Goal: Feedback & Contribution: Leave review/rating

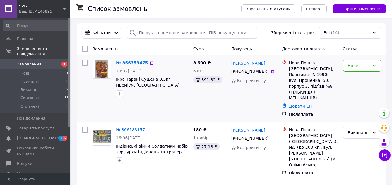
scroll to position [37, 0]
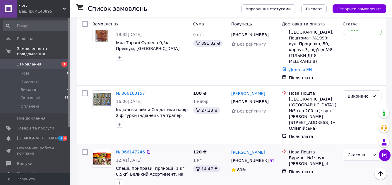
click at [246, 150] on link "Сергей Исаев" at bounding box center [248, 153] width 34 height 6
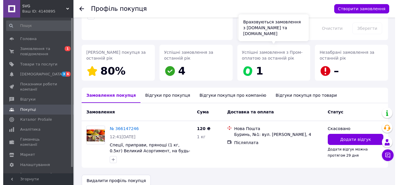
scroll to position [71, 0]
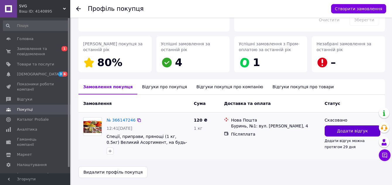
click at [352, 128] on span "Додати відгук" at bounding box center [352, 131] width 31 height 6
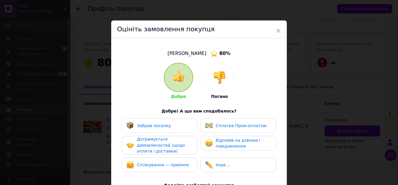
click at [165, 148] on span "Дотримується домовленостей (щодо оплати і доставки)" at bounding box center [161, 145] width 48 height 17
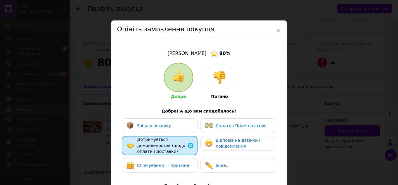
click at [170, 167] on div "Спілкування — приємне" at bounding box center [160, 165] width 76 height 15
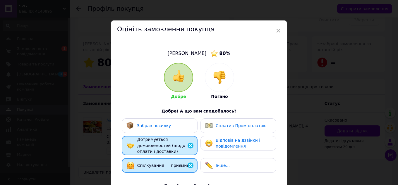
click at [228, 145] on span "Відповів на дзвінки і повідомлення" at bounding box center [238, 143] width 45 height 11
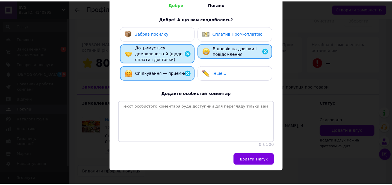
scroll to position [103, 0]
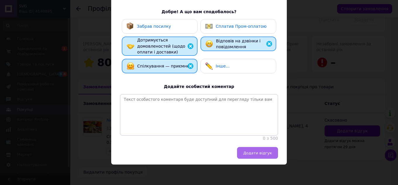
click at [260, 154] on span "Додати відгук" at bounding box center [257, 153] width 29 height 4
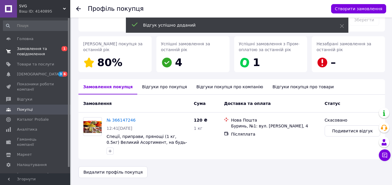
click at [31, 50] on span "Замовлення та повідомлення" at bounding box center [35, 51] width 37 height 11
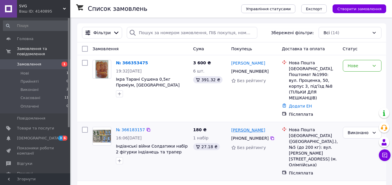
click at [248, 127] on link "Сергій Лозено" at bounding box center [248, 130] width 34 height 6
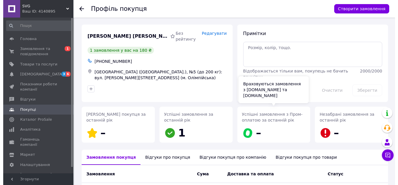
scroll to position [71, 0]
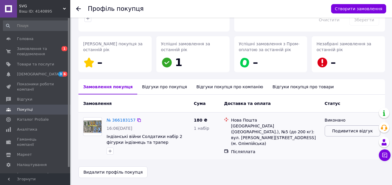
click at [351, 126] on button "Подивитися відгук" at bounding box center [353, 131] width 56 height 11
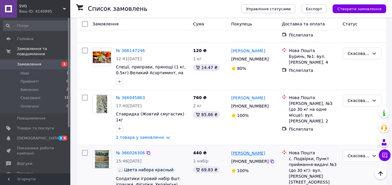
scroll to position [183, 0]
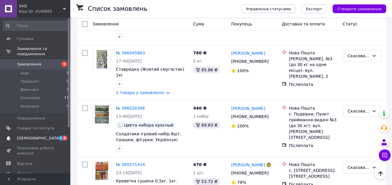
click at [27, 136] on span "[DEMOGRAPHIC_DATA]" at bounding box center [38, 138] width 43 height 5
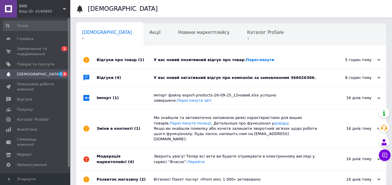
click at [208, 58] on div "У вас новий позитивний відгук про товар. Переглянути" at bounding box center [238, 59] width 168 height 5
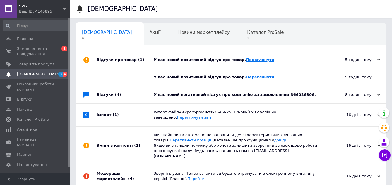
click at [251, 59] on link "Переглянути" at bounding box center [260, 60] width 28 height 4
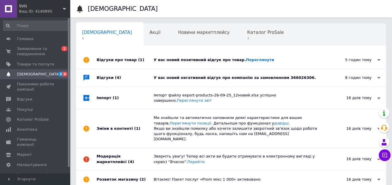
click at [228, 59] on div "У вас новий позитивний відгук про товар. Переглянути" at bounding box center [238, 59] width 168 height 5
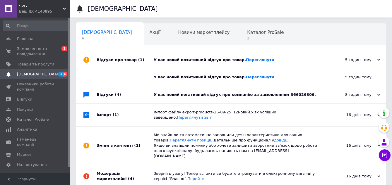
click at [218, 94] on div "У вас новий негативний відгук про компанію за замовленням 366026306." at bounding box center [238, 94] width 168 height 5
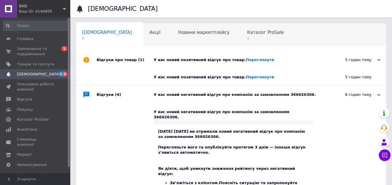
click at [231, 94] on div "У вас новий негативний відгук про компанію за замовленням 366026306." at bounding box center [238, 94] width 168 height 5
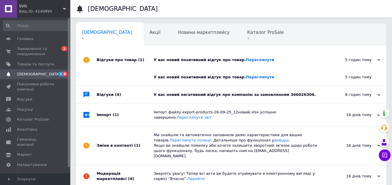
click at [278, 95] on div "У вас новий негативний відгук про компанію за замовленням 366026306." at bounding box center [238, 94] width 168 height 5
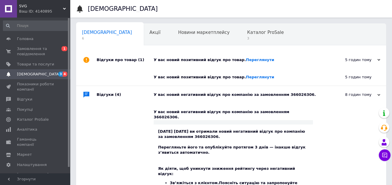
click at [226, 94] on div "У вас новий негативний відгук про компанію за замовленням 366026306." at bounding box center [238, 94] width 168 height 5
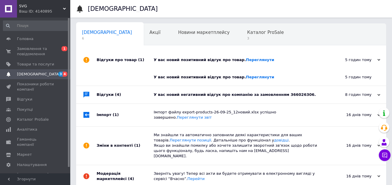
click at [227, 94] on div "У вас новий негативний відгук про компанію за замовленням 366026306." at bounding box center [238, 94] width 168 height 5
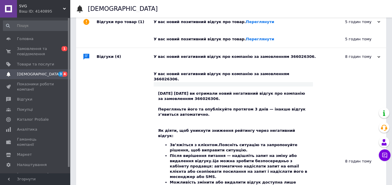
scroll to position [110, 0]
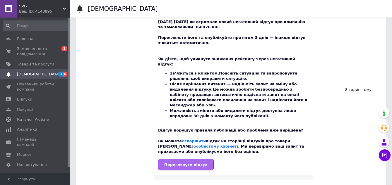
click at [192, 163] on span "Переглянути відгук" at bounding box center [185, 165] width 43 height 4
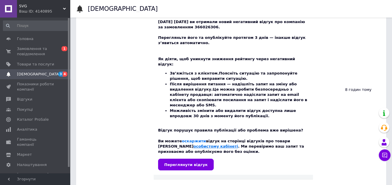
click at [238, 144] on link "особистому кабінеті" at bounding box center [216, 146] width 45 height 4
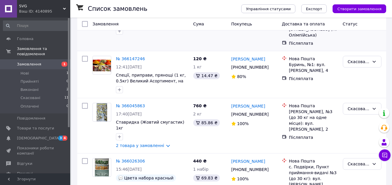
scroll to position [146, 0]
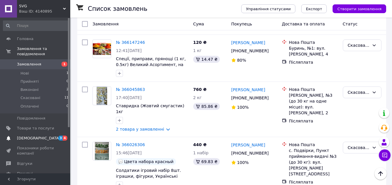
click at [35, 136] on link "Сповіщення 3 4" at bounding box center [36, 139] width 72 height 10
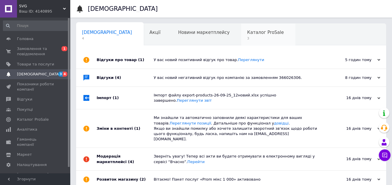
click at [247, 33] on span "Каталог ProSale" at bounding box center [265, 32] width 37 height 5
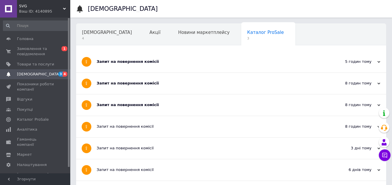
click at [35, 69] on link "Сповіщення 3 4" at bounding box center [36, 74] width 72 height 10
click at [33, 73] on span "[DEMOGRAPHIC_DATA]" at bounding box center [38, 74] width 43 height 5
click at [37, 49] on span "Замовлення та повідомлення" at bounding box center [35, 51] width 37 height 11
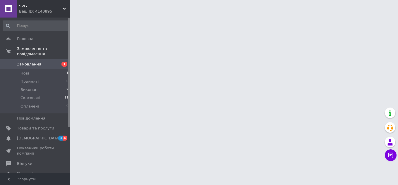
click at [40, 62] on span "Замовлення" at bounding box center [35, 64] width 37 height 5
click at [34, 62] on span "Замовлення" at bounding box center [29, 64] width 24 height 5
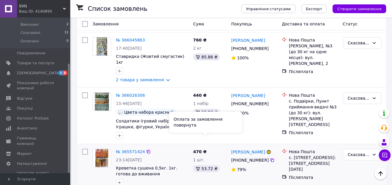
scroll to position [183, 0]
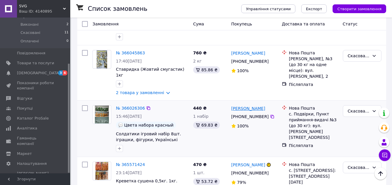
click at [260, 106] on link "Анастасия Максимова" at bounding box center [248, 109] width 34 height 6
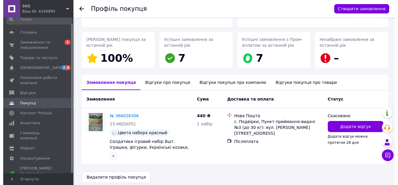
scroll to position [80, 0]
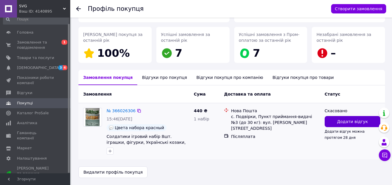
click at [362, 122] on span "Додати відгук" at bounding box center [352, 122] width 31 height 6
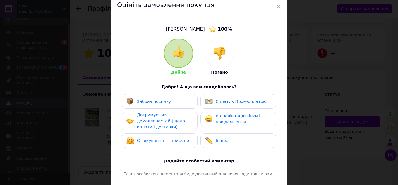
scroll to position [73, 0]
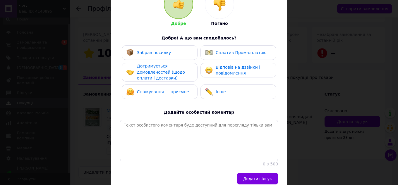
click at [218, 7] on img at bounding box center [219, 4] width 13 height 13
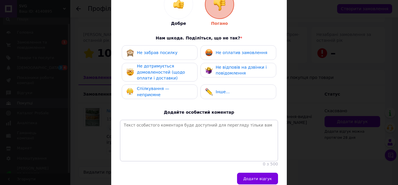
click at [158, 72] on span "Не дотримується домовленостей (щодо оплати і доставки)" at bounding box center [161, 72] width 48 height 17
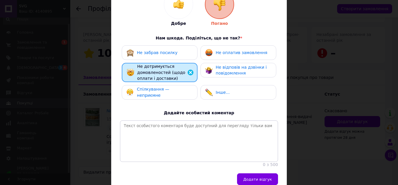
click at [158, 93] on span "Спілкування — неприємне" at bounding box center [153, 92] width 33 height 11
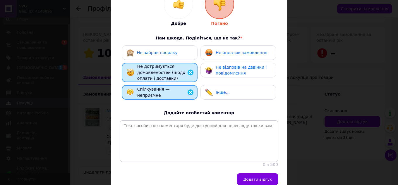
click at [229, 74] on span "Не відповів на дзвінки і повідомлення" at bounding box center [241, 70] width 51 height 11
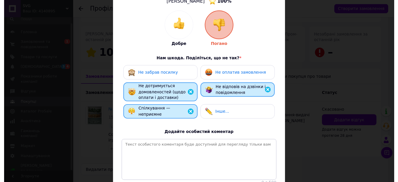
scroll to position [103, 0]
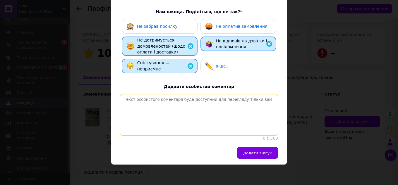
paste textarea "Если хотите найти проблему и вам в грубой форме нахамили то это именно к этому …"
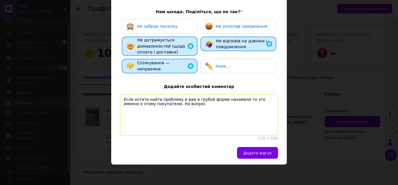
click at [177, 101] on textarea "Если хотите найти проблему и вам в грубой форме нахамили то это именно к этому …" at bounding box center [199, 115] width 158 height 42
paste textarea "читали ли вы объявление ОТВЕТ на заборе тоже чтото напсано"
drag, startPoint x: 122, startPoint y: 97, endPoint x: 151, endPoint y: 106, distance: 30.8
click at [151, 106] on textarea "Если хотите найти проблему и вам в грубой форме нахамили то это именно к этому …" at bounding box center [199, 115] width 158 height 42
click at [203, 118] on textarea "Если хотите найти проблему и вам в грубой форме нахамили то это именно к этому …" at bounding box center [199, 115] width 158 height 42
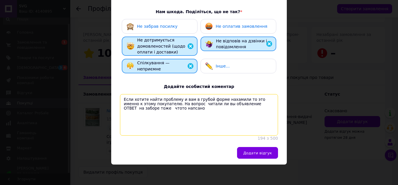
click at [179, 101] on textarea "Если хотите найти проблему и вам в грубой форме нахамили то это именно к этому …" at bounding box center [199, 115] width 158 height 42
click at [226, 101] on textarea "Если хотите найти проблему и вам в грубой форме нахамили то это именно к этому …" at bounding box center [199, 115] width 158 height 42
click at [224, 101] on textarea "Если хотите найти проблему и вам в грубой форме нахамили то это именно к этому …" at bounding box center [199, 115] width 158 height 42
click at [228, 102] on textarea "Если хотите найти проблему и вам в грубой форме нахамили то это именно к этому …" at bounding box center [199, 115] width 158 height 42
click at [230, 101] on textarea "Если хотите найти проблему и вам в грубой форме нахамили то это именно к этому …" at bounding box center [199, 115] width 158 height 42
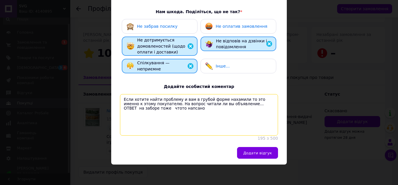
click at [241, 100] on textarea "Если хотите найти проблему и вам в грубой форме нахамили то это именно к этому …" at bounding box center [199, 115] width 158 height 42
drag, startPoint x: 239, startPoint y: 101, endPoint x: 238, endPoint y: 107, distance: 6.8
click at [238, 107] on textarea "Если хотите найти проблему и вам в грубой форме нахамили то это именно к этому …" at bounding box center [199, 115] width 158 height 42
click at [156, 110] on textarea "Если хотите найти проблему и вам в грубой форме нахамили то это именно к этому …" at bounding box center [199, 115] width 158 height 42
paste textarea "На заборе тоже написано"
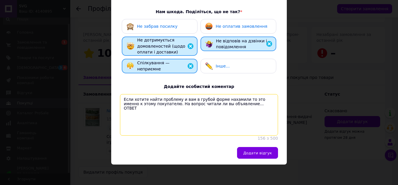
paste textarea "а заборе тоже много что написано"
click at [240, 103] on textarea "Если хотите найти проблему и вам в грубой форме нахамили то это именно к этому …" at bounding box center [199, 115] width 158 height 42
click at [164, 108] on textarea "Если хотите найти проблему и вам в грубой форме нахамили то это именно к этому …" at bounding box center [199, 115] width 158 height 42
click at [161, 105] on textarea "Если хотите найти проблему и вам в грубой форме нахамили то это именно к этому …" at bounding box center [199, 115] width 158 height 42
click at [234, 95] on textarea "Если хотите найти проблему и вам в грубой форме нахамили то это именно к этому …" at bounding box center [199, 115] width 158 height 42
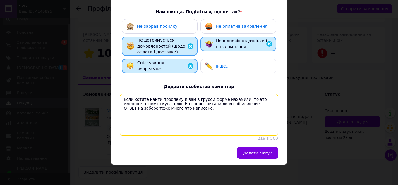
click at [155, 101] on textarea "Если хотите найти проблему и вам в грубой форме нахамили (то это именно к этому…" at bounding box center [199, 115] width 158 height 42
click at [162, 106] on textarea "Если хотите найти проблему и вам в грубой форме нахамили (то это именно к этому…" at bounding box center [199, 115] width 158 height 42
paste textarea "интеллект зашкаливает"
click at [161, 107] on textarea "Если хотите найти проблему и вам в грубой форме нахамили (то это именно к этому…" at bounding box center [199, 115] width 158 height 42
click at [204, 105] on textarea "Если хотите найти проблему и вам в грубой форме нахамили (то это именно к этому…" at bounding box center [199, 115] width 158 height 42
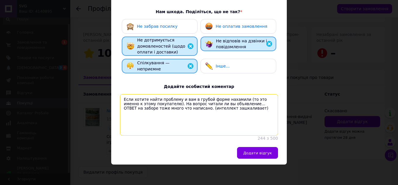
paste textarea "говорю что мы производитель этих солдатиков"
click at [126, 110] on textarea "Если хотите найти проблему и вам в грубой форме нахамили (то это именно к этому…" at bounding box center [199, 115] width 158 height 42
click at [124, 110] on textarea "Если хотите найти проблему и вам в грубой форме нахамили (то это именно к этому…" at bounding box center [199, 115] width 158 height 42
click at [214, 110] on textarea "Если хотите найти проблему и вам в грубой форме нахамили (то это именно к этому…" at bounding box center [199, 115] width 158 height 42
click at [212, 111] on textarea "Если хотите найти проблему и вам в грубой форме нахамили (то это именно к этому…" at bounding box center [199, 115] width 158 height 42
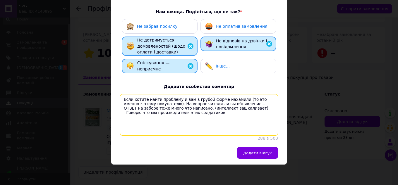
drag, startPoint x: 250, startPoint y: 95, endPoint x: 256, endPoint y: 95, distance: 6.2
click at [256, 95] on textarea "Если хотите найти проблему и вам в грубой форме нахамили (то это именно к этому…" at bounding box center [199, 115] width 158 height 42
click at [217, 111] on textarea "Если хотите найти проблему и вам в грубой форме нахамили (то это именно к этому…" at bounding box center [199, 115] width 158 height 42
click at [211, 111] on textarea "Если хотите найти проблему и вам в грубой форме нахамили (то это именно к этому…" at bounding box center [199, 115] width 158 height 42
paste textarea "мен"
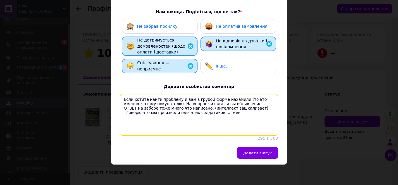
click at [217, 111] on textarea "Если хотите найти проблему и вам в грубой форме нахамили (то это именно к этому…" at bounding box center [199, 115] width 158 height 42
paste textarea "я"
click at [223, 111] on textarea "Если хотите найти проблему и вам в грубой форме нахамили (то это именно к этому…" at bounding box center [199, 115] width 158 height 42
click at [227, 112] on textarea "Если хотите найти проблему и вам в грубой форме нахамили (то это именно к этому…" at bounding box center [199, 115] width 158 height 42
click at [226, 111] on textarea "Если хотите найти проблему и вам в грубой форме нахамили (то это именно к этому…" at bounding box center [199, 115] width 158 height 42
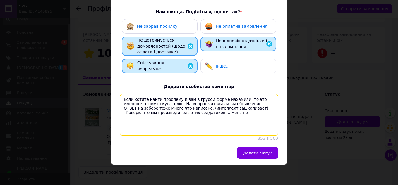
click at [230, 112] on textarea "Если хотите найти проблему и вам в грубой форме нахамили (то это именно к этому…" at bounding box center [199, 115] width 158 height 42
click at [231, 112] on textarea "Если хотите найти проблему и вам в грубой форме нахамили (то это именно к этому…" at bounding box center [199, 115] width 158 height 42
paste textarea "л"
click at [234, 112] on textarea "Если хотите найти проблему и вам в грубой форме нахамили (то это именно к этому…" at bounding box center [199, 115] width 158 height 42
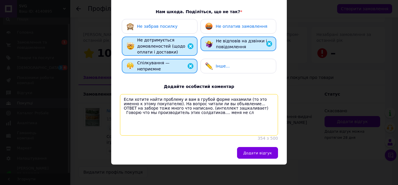
drag, startPoint x: 215, startPoint y: 111, endPoint x: 235, endPoint y: 108, distance: 19.8
click at [235, 108] on textarea "Если хотите найти проблему и вам в грубой форме нахамили (то это именно к этому…" at bounding box center [199, 115] width 158 height 42
click at [237, 110] on textarea "Если хотите найти проблему и вам в грубой форме нахамили (то это именно к этому…" at bounding box center [199, 115] width 158 height 42
drag, startPoint x: 235, startPoint y: 111, endPoint x: 232, endPoint y: 113, distance: 3.5
click at [233, 113] on textarea "Если хотите найти проблему и вам в грубой форме нахамили (то это именно к этому…" at bounding box center [199, 115] width 158 height 42
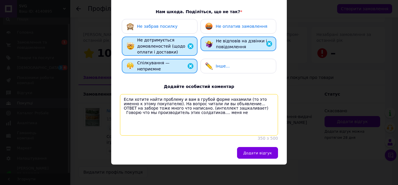
click at [231, 111] on textarea "Если хотите найти проблему и вам в грубой форме нахамили (то это именно к этому…" at bounding box center [199, 115] width 158 height 42
paste textarea "слышат"
click at [245, 112] on textarea "Если хотите найти проблему и вам в грубой форме нахамили (то это именно к этому…" at bounding box center [199, 115] width 158 height 42
click at [222, 101] on textarea "Если хотите найти проблему и вам в грубой форме нахамили (то это именно к этому…" at bounding box center [199, 115] width 158 height 42
click at [245, 111] on textarea "Если хотите найти проблему и вам в грубой форме нахамили (то это именно к этому…" at bounding box center [199, 115] width 158 height 42
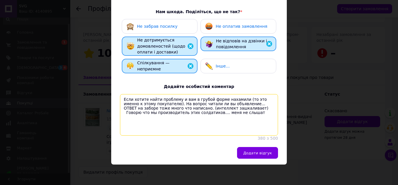
click at [246, 111] on textarea "Если хотите найти проблему и вам в грубой форме нахамили (то это именно к этому…" at bounding box center [199, 115] width 158 height 42
paste textarea "и"
click at [226, 96] on textarea "Если хотите найти проблему и вам в грубой форме нахамили (то это именно к этому…" at bounding box center [199, 115] width 158 height 42
paste textarea "м"
paste textarea "я"
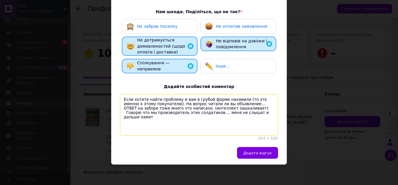
drag, startPoint x: 263, startPoint y: 110, endPoint x: 272, endPoint y: 112, distance: 9.9
click at [272, 112] on textarea "Если хотите найти проблему и вам в грубой форме нахамили (то это именно к этому…" at bounding box center [199, 115] width 158 height 42
paste textarea "я"
click at [262, 110] on textarea "Если хотите найти проблему и вам в грубой форме нахамили (то это именно к этому…" at bounding box center [199, 115] width 158 height 42
click at [264, 112] on textarea "Если хотите найти проблему и вам в грубой форме нахамили (то это именно к этому…" at bounding box center [199, 115] width 158 height 42
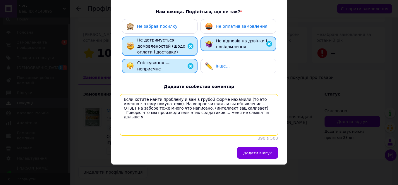
click at [263, 109] on textarea "Если хотите найти проблему и вам в грубой форме нахамили (то это именно к этому…" at bounding box center [199, 115] width 158 height 42
click at [270, 112] on textarea "Если хотите найти проблему и вам в грубой форме нахамили (то это именно к этому…" at bounding box center [199, 115] width 158 height 42
click at [269, 112] on textarea "Если хотите найти проблему и вам в грубой форме нахамили (то это именно к этому…" at bounding box center [199, 115] width 158 height 42
click at [269, 111] on textarea "Если хотите найти проблему и вам в грубой форме нахамили (то это именно к этому…" at bounding box center [199, 115] width 158 height 42
click at [217, 111] on textarea "Если хотите найти проблему и вам в грубой форме нахамили (то это именно к этому…" at bounding box center [199, 115] width 158 height 42
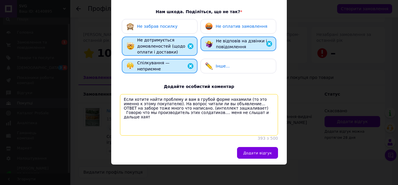
paste textarea "м"
click at [273, 111] on textarea "Если хотите найти проблему и вам в грубой форме нахамили (то это именно к этому…" at bounding box center [199, 115] width 158 height 42
drag, startPoint x: 249, startPoint y: 111, endPoint x: 273, endPoint y: 113, distance: 24.4
click at [273, 113] on textarea "Если хотите найти проблему и вам в грубой форме нахамили (то это именно к этому…" at bounding box center [199, 115] width 158 height 42
click at [274, 110] on textarea "Если хотите найти проблему и вам в грубой форме нахамили (то это именно к этому…" at bounding box center [199, 115] width 158 height 42
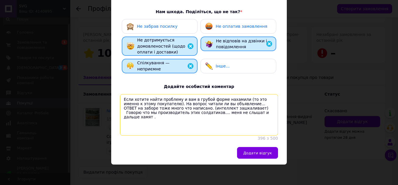
click at [126, 114] on textarea "Если хотите найти проблему и вам в грубой форме нахамили (то это именно к этому…" at bounding box center [199, 115] width 158 height 42
click at [125, 112] on textarea "Если хотите найти проблему и вам в грубой форме нахамили (то это именно к этому…" at bounding box center [199, 115] width 158 height 42
click at [272, 112] on textarea "Если хотите найти проблему и вам в грубой форме нахамили (то это именно к этому…" at bounding box center [199, 115] width 158 height 42
click at [273, 111] on textarea "Если хотите найти проблему и вам в грубой форме нахамили (то это именно к этому…" at bounding box center [199, 115] width 158 height 42
click at [272, 111] on textarea "Если хотите найти проблему и вам в грубой форме нахамили (то это именно к этому…" at bounding box center [199, 115] width 158 height 42
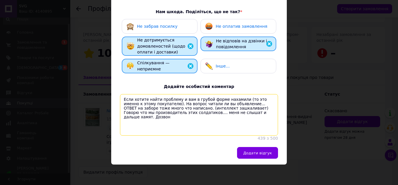
drag, startPoint x: 123, startPoint y: 116, endPoint x: 135, endPoint y: 115, distance: 12.6
click at [135, 115] on textarea "Если хотите найти проблему и вам в грубой форме нахамили (то это именно к этому…" at bounding box center [199, 115] width 158 height 42
drag, startPoint x: 134, startPoint y: 112, endPoint x: 128, endPoint y: 117, distance: 7.5
click at [128, 117] on textarea "Если хотите найти проблему и вам в грубой форме нахамили (то это именно к этому…" at bounding box center [199, 115] width 158 height 42
drag, startPoint x: 123, startPoint y: 115, endPoint x: 136, endPoint y: 115, distance: 12.6
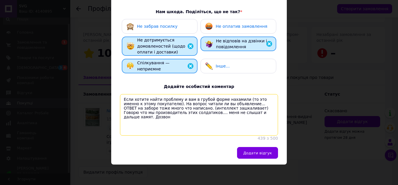
click at [136, 115] on textarea "Если хотите найти проблему и вам в грубой форме нахамили (то это именно к этому…" at bounding box center [199, 115] width 158 height 42
click at [143, 114] on textarea "Если хотите найти проблему и вам в грубой форме нахамили (то это именно к этому…" at bounding box center [199, 115] width 158 height 42
paste textarea "дозвонился"
click at [129, 116] on textarea "Если хотите найти проблему и вам в грубой форме нахамили (то это именно к этому…" at bounding box center [199, 115] width 158 height 42
click at [147, 115] on textarea "Если хотите найти проблему и вам в грубой форме нахамили (то это именно к этому…" at bounding box center [199, 115] width 158 height 42
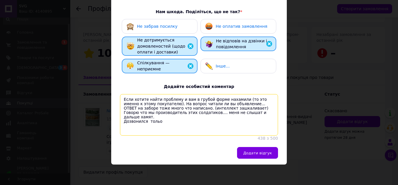
click at [147, 114] on textarea "Если хотите найти проблему и вам в грубой форме нахамили (то это именно к этому…" at bounding box center [199, 115] width 158 height 42
click at [159, 117] on textarea "Если хотите найти проблему и вам в грубой форме нахамили (то это именно к этому…" at bounding box center [199, 115] width 158 height 42
click at [157, 116] on textarea "Если хотите найти проблему и вам в грубой форме нахамили (то это именно к этому…" at bounding box center [199, 115] width 158 height 42
click at [161, 116] on textarea "Если хотите найти проблему и вам в грубой форме нахамили (то это именно к этому…" at bounding box center [199, 115] width 158 height 42
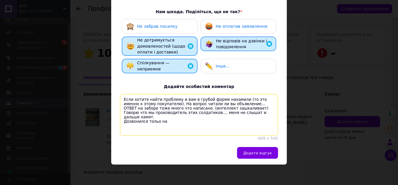
click at [162, 116] on textarea "Если хотите найти проблему и вам в грубой форме нахамили (то это именно к этому…" at bounding box center [199, 115] width 158 height 42
paste textarea "2"
click at [165, 116] on textarea "Если хотите найти проблему и вам в грубой форме нахамили (то это именно к этому…" at bounding box center [199, 115] width 158 height 42
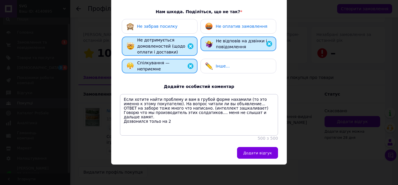
drag, startPoint x: 148, startPoint y: 131, endPoint x: 126, endPoint y: 81, distance: 54.8
click at [126, 81] on div "Добре Погано Нам шкода. Поділіться, що не так? * Не забрав посилку Не оплатив з…" at bounding box center [199, 52] width 158 height 178
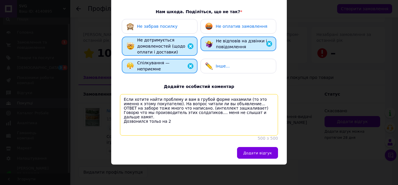
drag, startPoint x: 123, startPoint y: 117, endPoint x: 165, endPoint y: 117, distance: 41.9
click at [165, 117] on textarea "Если хотите найти проблему и вам в грубой форме нахамили (то это именно к этому…" at bounding box center [199, 115] width 158 height 42
click at [168, 117] on textarea "Если хотите найти проблему и вам в грубой форме нахамили (то это именно к этому…" at bounding box center [199, 115] width 158 height 42
paste textarea "дозвонился только на 2 д"
click at [126, 117] on textarea "Если хотите найти проблему и вам в грубой форме нахамили (то это именно к этому…" at bounding box center [199, 115] width 158 height 42
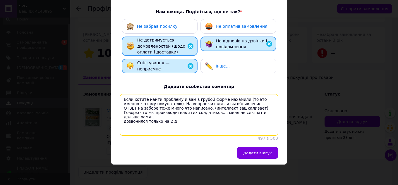
click at [125, 115] on textarea "Если хотите найти проблему и вам в грубой форме нахамили (то это именно к этому…" at bounding box center [199, 115] width 158 height 42
click at [171, 115] on textarea "Если хотите найти проблему и вам в грубой форме нахамили (то это именно к этому…" at bounding box center [199, 115] width 158 height 42
paste textarea "день"
click at [168, 117] on textarea "Если хотите найти проблему и вам в грубой форме нахамили (то это именно к этому…" at bounding box center [199, 115] width 158 height 42
click at [176, 115] on textarea "Если хотите найти проблему и вам в грубой форме нахамили (то это именно к этому…" at bounding box center [199, 115] width 158 height 42
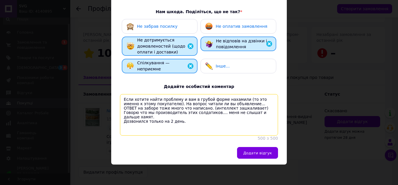
click at [178, 117] on textarea "Если хотите найти проблему и вам в грубой форме нахамили (то это именно к этому…" at bounding box center [199, 115] width 158 height 42
type textarea "Если хотите найти проблему и вам в грубой форме нахамили (то это именно к этому…"
drag, startPoint x: 122, startPoint y: 116, endPoint x: 178, endPoint y: 117, distance: 55.9
click at [178, 117] on textarea "Если хотите найти проблему и вам в грубой форме нахамили (то это именно к этому…" at bounding box center [199, 115] width 158 height 42
click at [205, 105] on textarea "Если хотите найти проблему и вам в грубой форме нахамили (то это именно к этому…" at bounding box center [199, 115] width 158 height 42
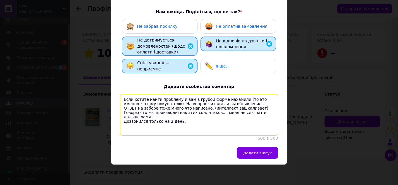
click at [179, 117] on textarea "Если хотите найти проблему и вам в грубой форме нахамили (то это именно к этому…" at bounding box center [199, 115] width 158 height 42
drag, startPoint x: 122, startPoint y: 118, endPoint x: 176, endPoint y: 118, distance: 53.3
click at [176, 118] on textarea "Если хотите найти проблему и вам в грубой форме нахамили (то это именно к этому…" at bounding box center [199, 115] width 158 height 42
click at [175, 121] on textarea "Если хотите найти проблему и вам в грубой форме нахамили (то это именно к этому…" at bounding box center [199, 115] width 158 height 42
drag, startPoint x: 122, startPoint y: 118, endPoint x: 178, endPoint y: 115, distance: 55.4
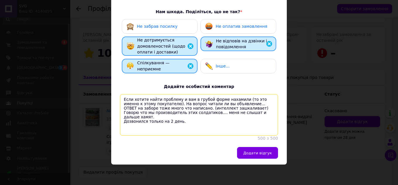
click at [178, 115] on textarea "Если хотите найти проблему и вам в грубой форме нахамили (то это именно к этому…" at bounding box center [199, 115] width 158 height 42
click at [177, 115] on textarea "Если хотите найти проблему и вам в грубой форме нахамили (то это именно к этому…" at bounding box center [199, 115] width 158 height 42
drag, startPoint x: 123, startPoint y: 95, endPoint x: 181, endPoint y: 115, distance: 61.7
click at [181, 115] on textarea "Если хотите найти проблему и вам в грубой форме нахамили (то это именно к этому…" at bounding box center [199, 115] width 158 height 42
click at [202, 125] on textarea "Если хотите найти проблему и вам в грубой форме нахамили (то это именно к этому…" at bounding box center [199, 115] width 158 height 42
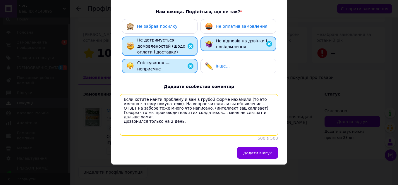
drag, startPoint x: 122, startPoint y: 94, endPoint x: 187, endPoint y: 121, distance: 70.0
click at [189, 121] on textarea "Если хотите найти проблему и вам в грубой форме нахамили (то это именно к этому…" at bounding box center [199, 115] width 158 height 42
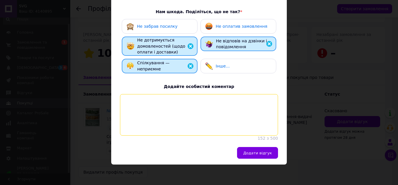
scroll to position [67, 0]
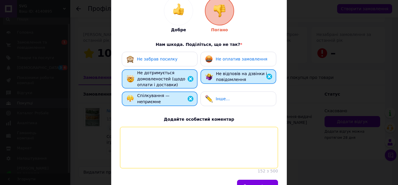
paste textarea "Если хотите найти проблему и вам в грубой форме нахамили (то это именно к этому…"
type textarea "Если хотите найти проблему и вам в грубой форме нахамили (то это именно к этому…"
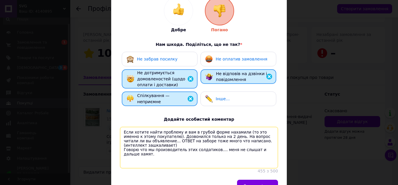
drag, startPoint x: 132, startPoint y: 160, endPoint x: 107, endPoint y: 126, distance: 41.6
click at [107, 126] on div "× Оцініть замовлення покупця Максимова Анастасия 100 % Добре Погано Нам шкода. …" at bounding box center [199, 92] width 398 height 185
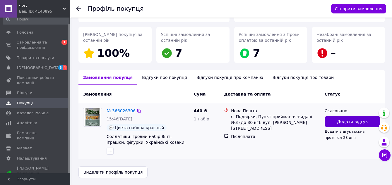
click at [352, 123] on span "Додати відгук" at bounding box center [352, 122] width 31 height 6
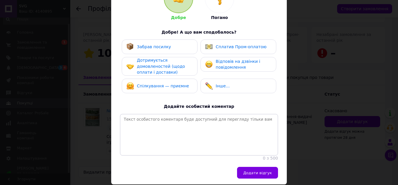
scroll to position [66, 0]
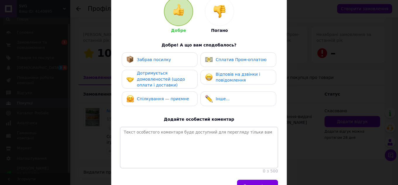
click at [161, 80] on span "Дотримується домовленостей (щодо оплати і доставки)" at bounding box center [161, 79] width 48 height 17
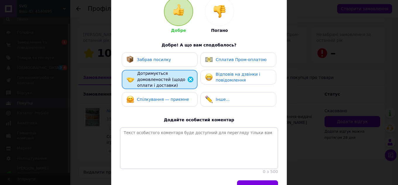
click at [231, 12] on div at bounding box center [219, 11] width 29 height 29
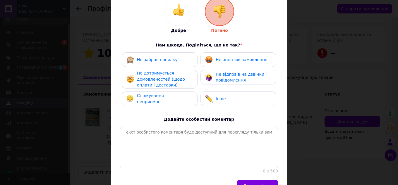
drag, startPoint x: 152, startPoint y: 75, endPoint x: 151, endPoint y: 80, distance: 5.1
click at [151, 76] on span "Не дотримується домовленостей (щодо оплати і доставки)" at bounding box center [161, 79] width 48 height 17
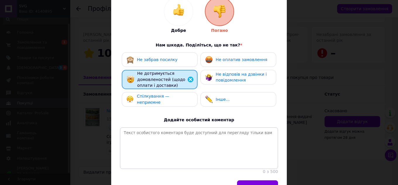
click at [146, 102] on div "Спілкування — неприємне" at bounding box center [160, 99] width 66 height 12
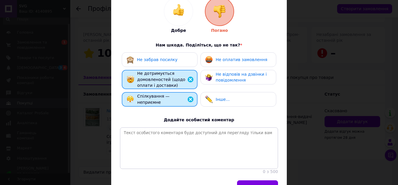
drag, startPoint x: 239, startPoint y: 75, endPoint x: 239, endPoint y: 78, distance: 3.0
click at [240, 75] on span "Не відповів на дзвінки і повідомлення" at bounding box center [241, 77] width 51 height 11
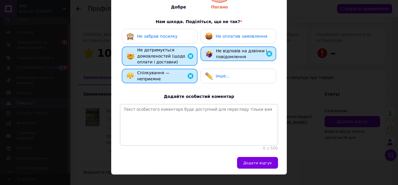
scroll to position [103, 0]
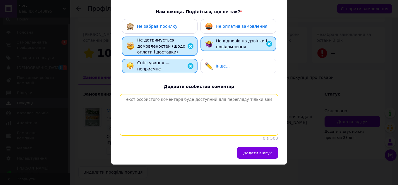
paste textarea "Если хотите найти проблему и вам в грубой форме нахамили (то это именно к этому…"
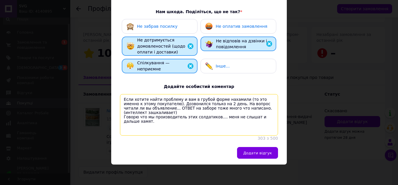
paste textarea "по голосу человек был выпивший"
click at [125, 117] on textarea "Если хотите найти проблему и вам в грубой форме нахамили (то это именно к этому…" at bounding box center [199, 115] width 158 height 42
click at [186, 116] on textarea "Если хотите найти проблему и вам в грубой форме нахамили (то это именно к этому…" at bounding box center [199, 115] width 158 height 42
click at [187, 116] on textarea "Если хотите найти проблему и вам в грубой форме нахамили (то это именно к этому…" at bounding box center [199, 115] width 158 height 42
click at [185, 117] on textarea "Если хотите найти проблему и вам в грубой форме нахамили (то это именно к этому…" at bounding box center [199, 115] width 158 height 42
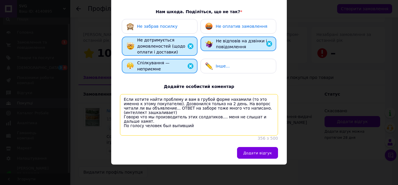
click at [186, 116] on textarea "Если хотите найти проблему и вам в грубой форме нахамили (то это именно к этому…" at bounding box center [199, 115] width 158 height 42
click at [262, 107] on textarea "Если хотите найти проблему и вам в грубой форме нахамили (то это именно к этому…" at bounding box center [199, 115] width 158 height 42
click at [187, 117] on textarea "Если хотите найти проблему и вам в грубой форме нахамили (то это именно к этому…" at bounding box center [199, 115] width 158 height 42
paste textarea "и"
click at [187, 116] on textarea "Если хотите найти проблему и вам в грубой форме нахамили (то это именно к этому…" at bounding box center [199, 115] width 158 height 42
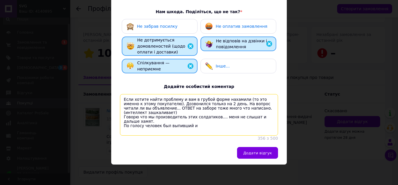
click at [194, 115] on textarea "Если хотите найти проблему и вам в грубой форме нахамили (то это именно к этому…" at bounding box center [199, 115] width 158 height 42
click at [189, 116] on textarea "Если хотите найти проблему и вам в грубой форме нахамили (то это именно к этому…" at bounding box center [199, 115] width 158 height 42
paste textarea "неадекватный"
type textarea "Если хотите найти проблему и вам в грубой форме нахамили (то это именно к этому…"
drag, startPoint x: 123, startPoint y: 94, endPoint x: 225, endPoint y: 118, distance: 105.4
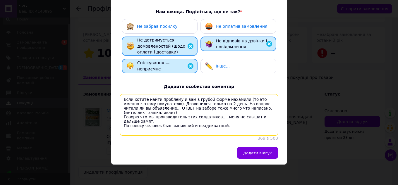
click at [225, 118] on textarea "Если хотите найти проблему и вам в грубой форме нахамили (то это именно к этому…" at bounding box center [199, 115] width 158 height 42
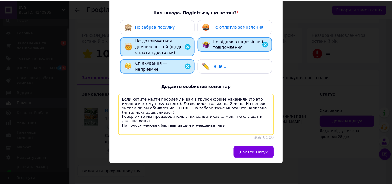
scroll to position [6, 0]
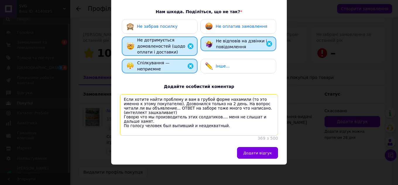
click at [186, 125] on textarea "Если хотите найти проблему и вам в грубой форме нахамили (то это именно к этому…" at bounding box center [199, 115] width 158 height 42
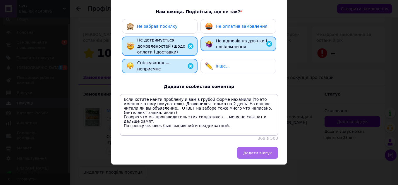
click at [254, 153] on span "Додати відгук" at bounding box center [257, 153] width 29 height 4
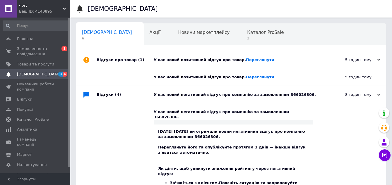
scroll to position [110, 0]
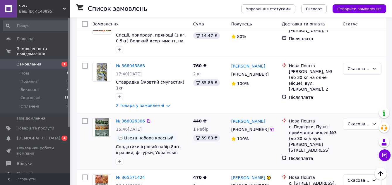
scroll to position [183, 0]
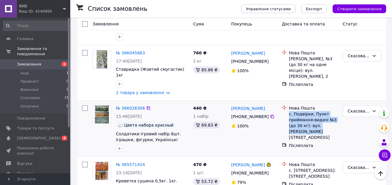
drag, startPoint x: 288, startPoint y: 88, endPoint x: 317, endPoint y: 105, distance: 33.9
click at [317, 105] on div "Нова Пошта с. Подвірки, Пункт приймання-видачі №3 (до 30 кг): вул. Макаренко, 13" at bounding box center [314, 122] width 52 height 35
copy div "с. Подвірки, Пункт приймання-видачі №3 (до 30 кг): вул. Макаренко, 13"
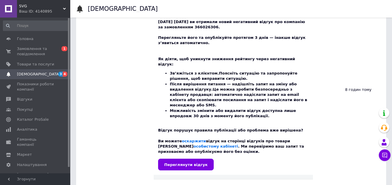
scroll to position [110, 0]
drag, startPoint x: 192, startPoint y: 124, endPoint x: 189, endPoint y: 130, distance: 6.7
click at [192, 139] on link "оскаржити" at bounding box center [194, 141] width 24 height 4
click at [187, 163] on span "Переглянути відгук" at bounding box center [185, 165] width 43 height 4
click at [238, 144] on link "особистому кабінеті" at bounding box center [216, 146] width 45 height 4
